Goal: Transaction & Acquisition: Obtain resource

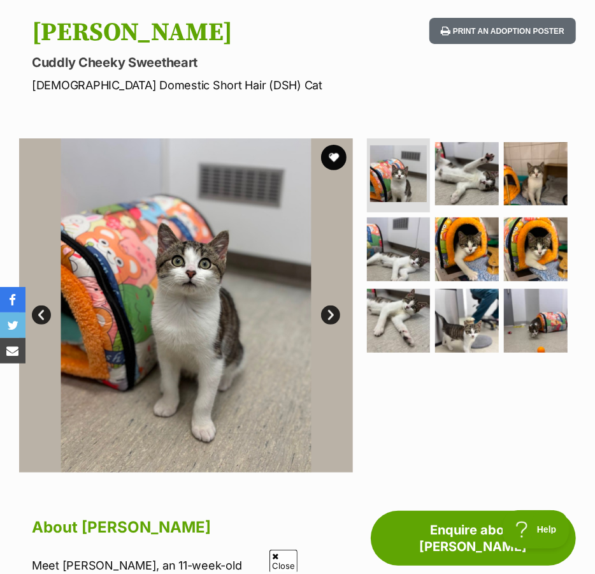
click at [328, 319] on link "Next" at bounding box center [330, 314] width 19 height 19
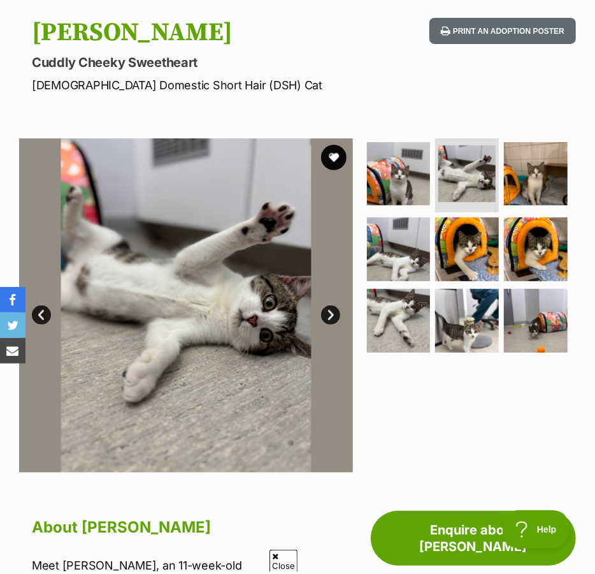
click at [328, 319] on link "Next" at bounding box center [330, 314] width 19 height 19
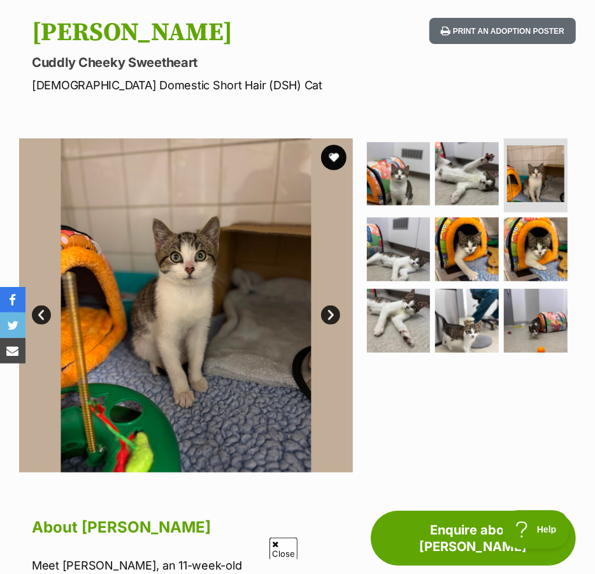
click at [328, 319] on link "Next" at bounding box center [330, 314] width 19 height 19
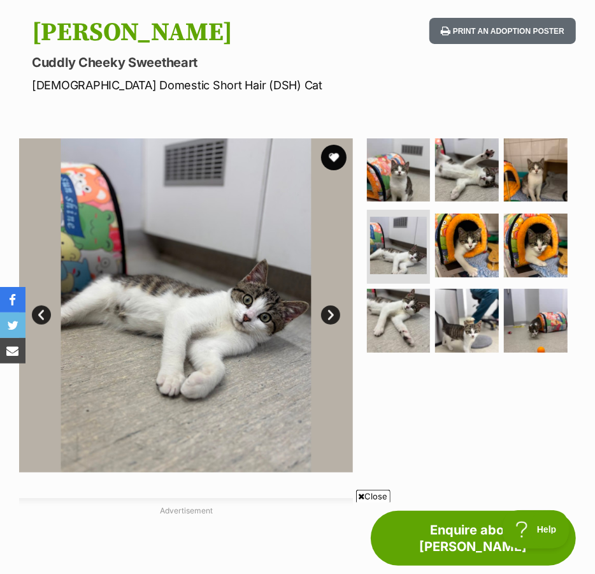
click at [328, 319] on link "Next" at bounding box center [330, 314] width 19 height 19
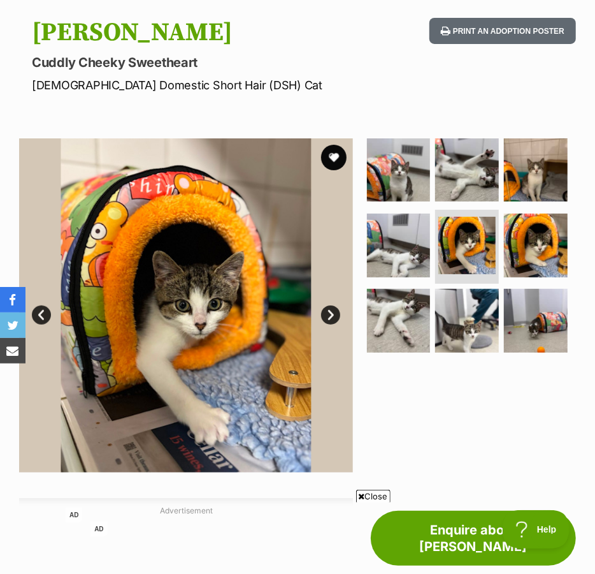
click at [328, 319] on link "Next" at bounding box center [330, 314] width 19 height 19
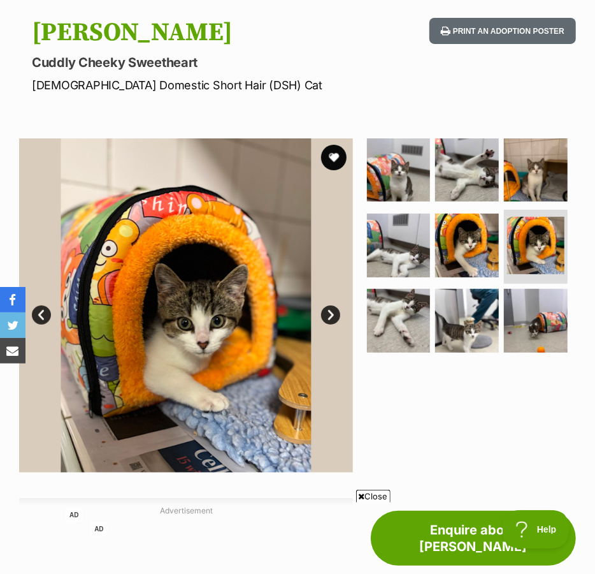
click at [329, 319] on link "Next" at bounding box center [330, 314] width 19 height 19
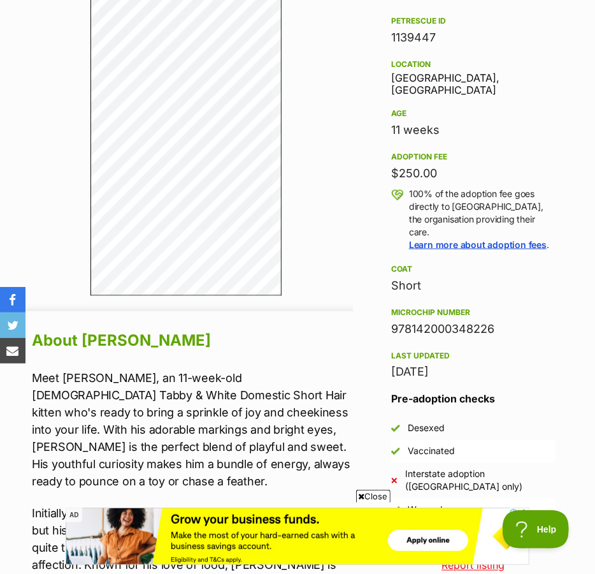
scroll to position [637, 0]
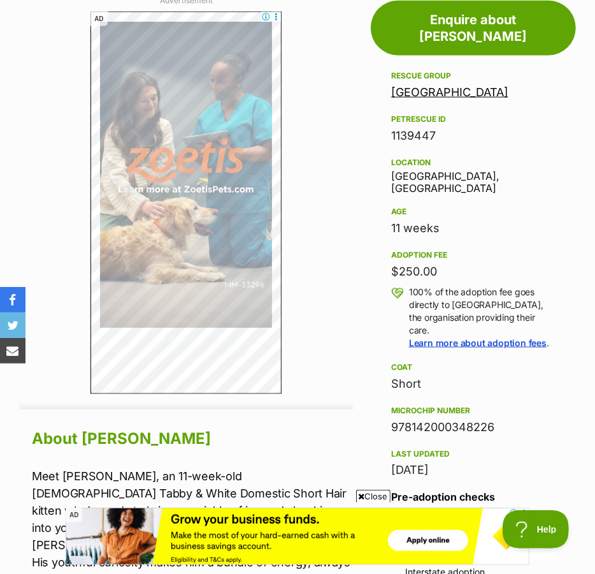
click at [429, 89] on link "[GEOGRAPHIC_DATA]" at bounding box center [449, 91] width 117 height 13
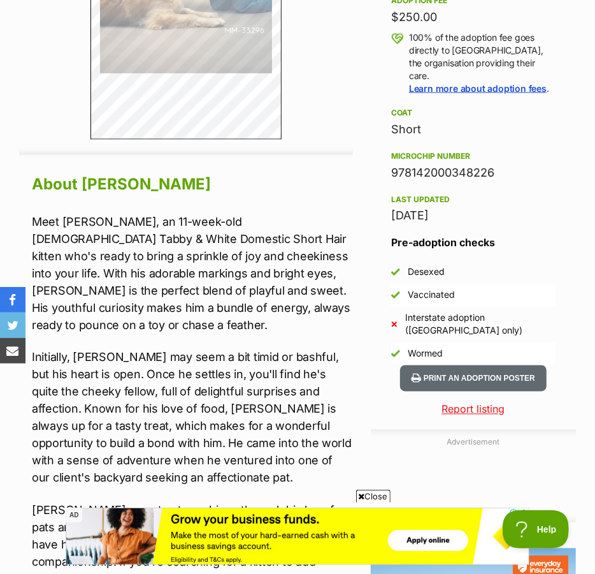
scroll to position [893, 0]
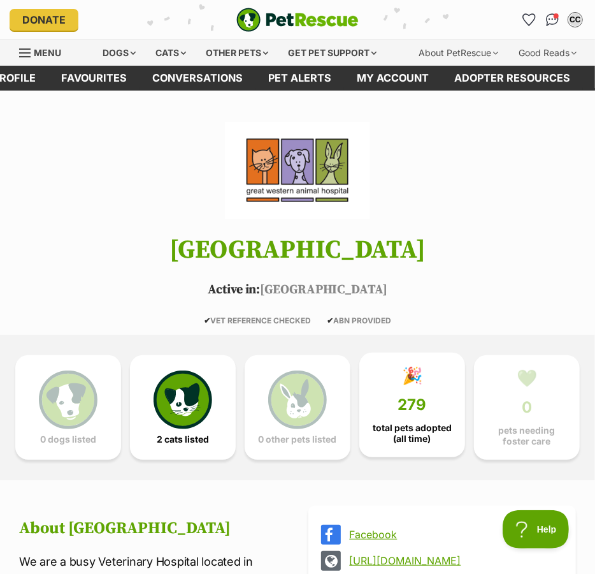
click at [393, 416] on link "🎉 279 total pets adopted (all time)" at bounding box center [413, 405] width 106 height 105
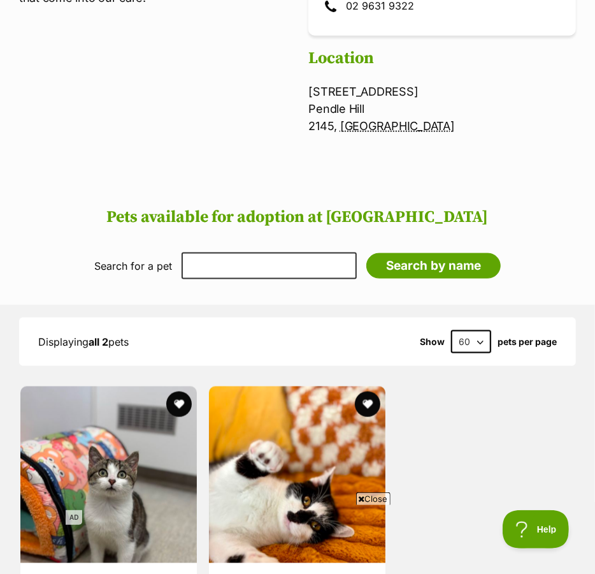
scroll to position [637, 0]
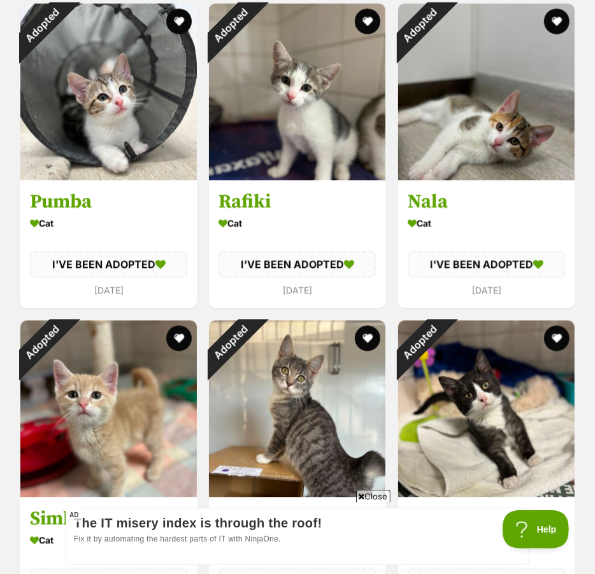
scroll to position [5468, 0]
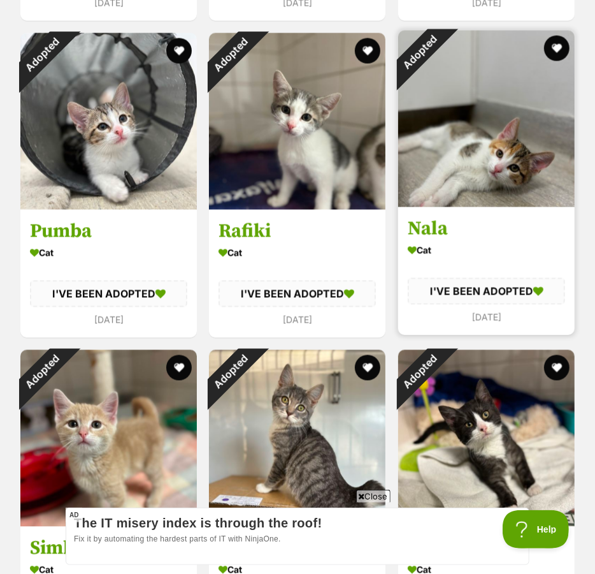
click at [462, 187] on img at bounding box center [486, 119] width 177 height 177
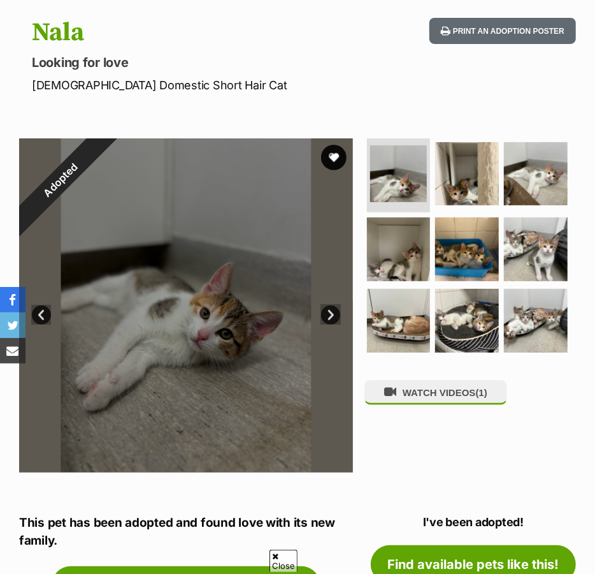
click at [324, 309] on link "Next" at bounding box center [330, 314] width 19 height 19
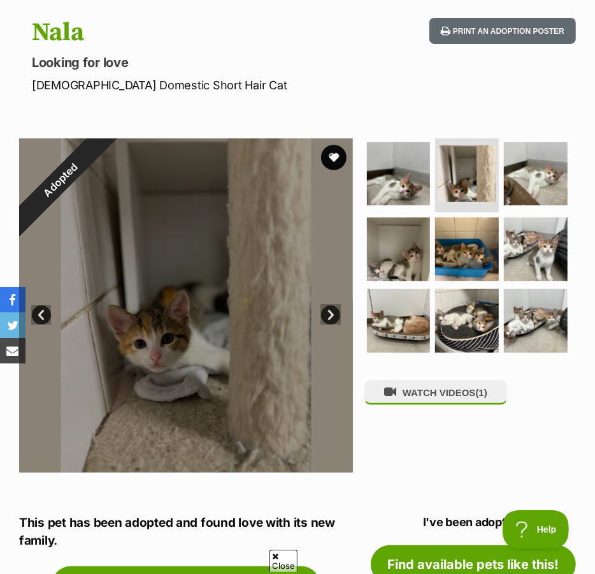
click at [324, 309] on link "Next" at bounding box center [330, 314] width 19 height 19
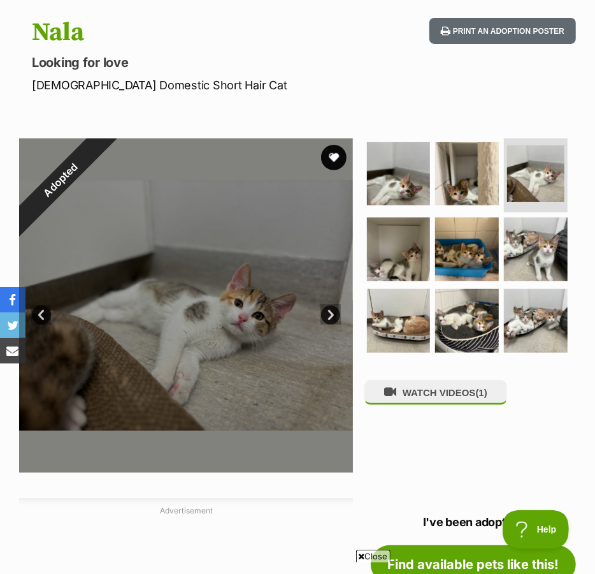
click at [324, 309] on link "Next" at bounding box center [330, 314] width 19 height 19
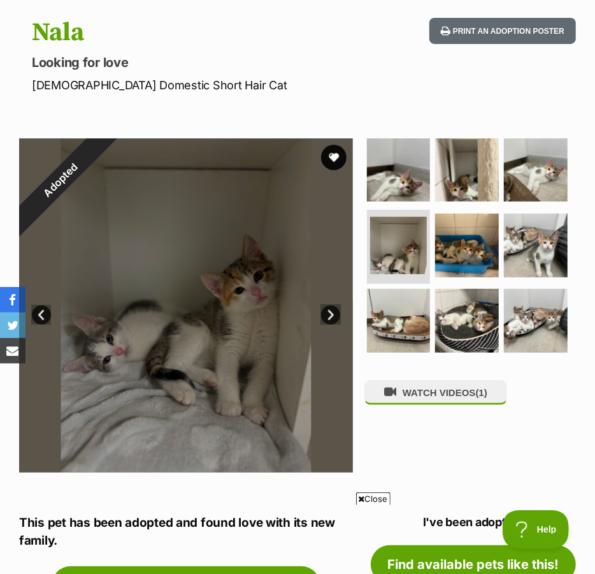
click at [324, 309] on link "Next" at bounding box center [330, 314] width 19 height 19
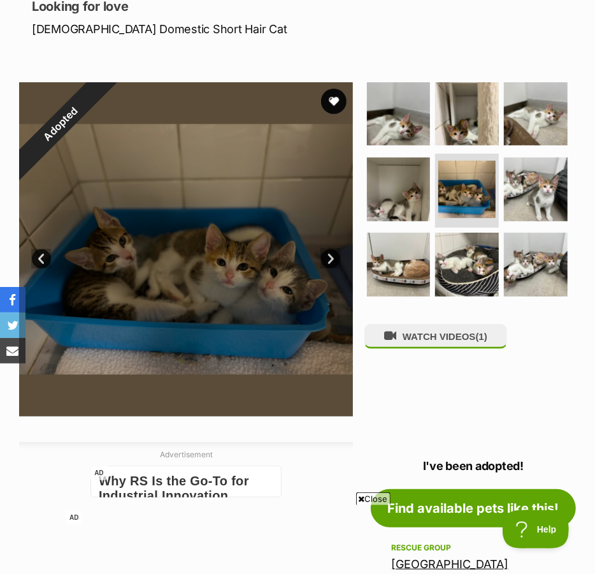
scroll to position [191, 0]
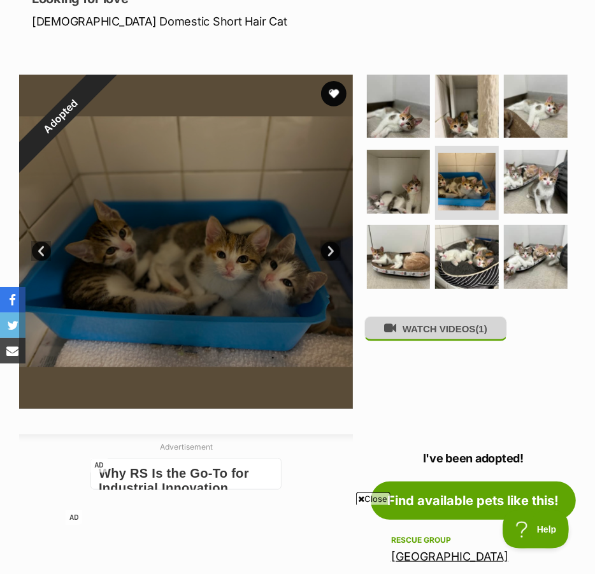
click at [488, 334] on span "(1)" at bounding box center [481, 328] width 11 height 11
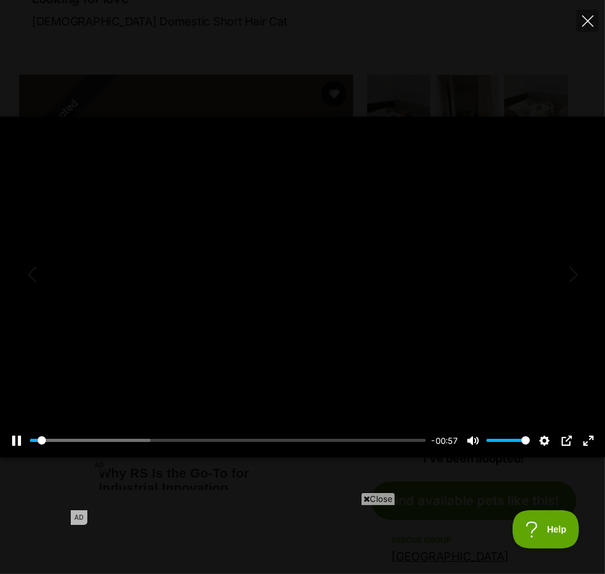
click at [154, 279] on div at bounding box center [302, 287] width 605 height 340
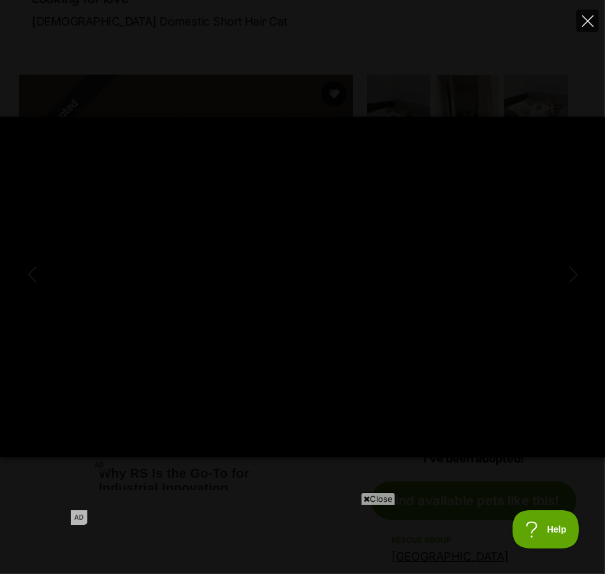
click at [580, 19] on button "Close" at bounding box center [587, 21] width 22 height 22
type input "16.43"
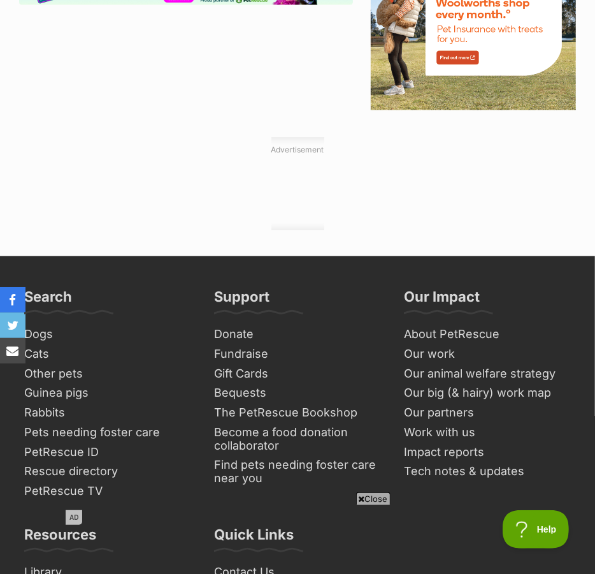
scroll to position [1211, 0]
